Goal: Navigation & Orientation: Find specific page/section

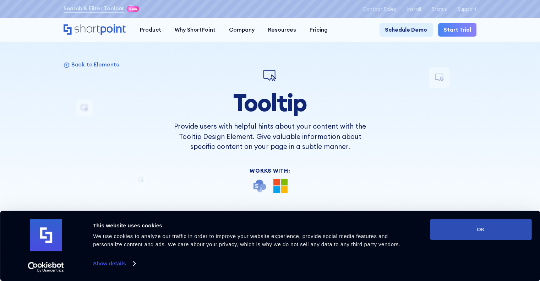
click at [460, 227] on button "OK" at bounding box center [481, 229] width 102 height 21
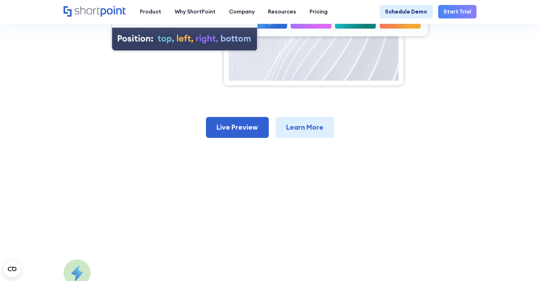
scroll to position [355, 0]
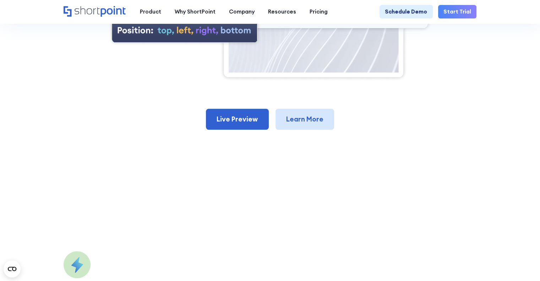
click at [305, 129] on link "Learn More" at bounding box center [305, 119] width 59 height 21
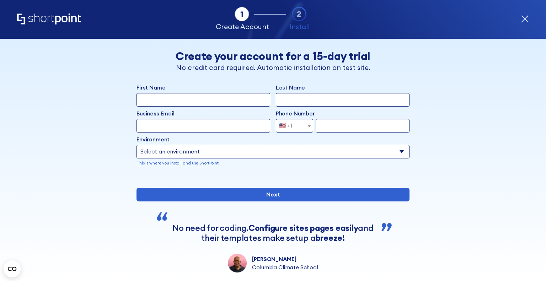
click at [523, 19] on icon "form" at bounding box center [525, 19] width 8 height 8
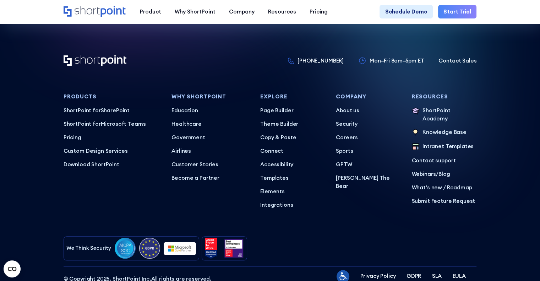
scroll to position [3376, 0]
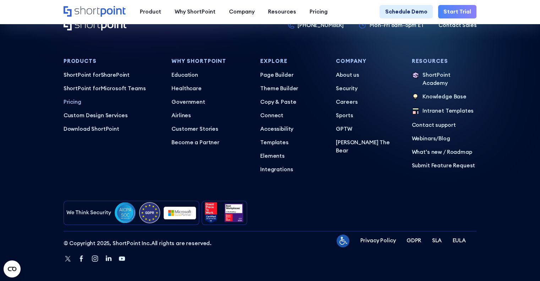
click at [70, 106] on p "Pricing" at bounding box center [112, 102] width 97 height 8
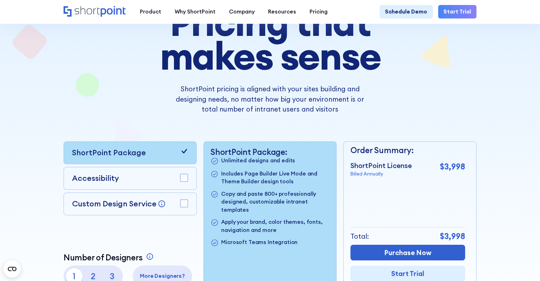
scroll to position [71, 0]
